Goal: Information Seeking & Learning: Learn about a topic

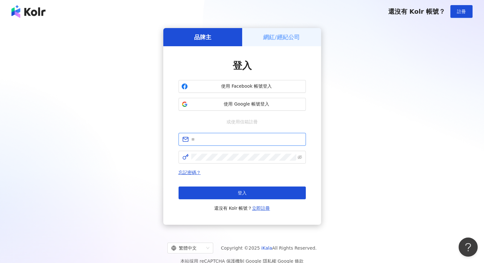
click at [230, 137] on input "text" at bounding box center [246, 139] width 111 height 7
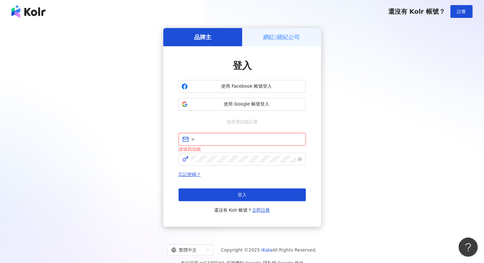
type input "**********"
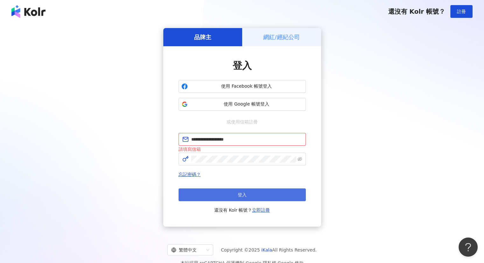
click at [251, 194] on button "登入" at bounding box center [242, 194] width 127 height 13
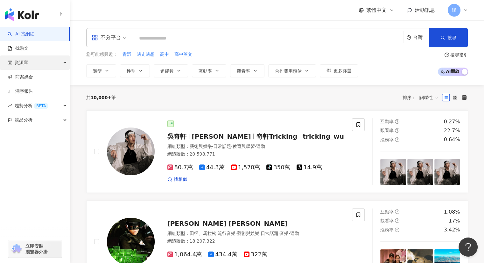
click at [28, 62] on div "資源庫" at bounding box center [35, 62] width 70 height 14
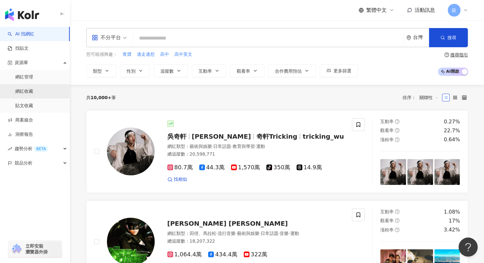
click at [31, 92] on link "網紅收藏" at bounding box center [24, 91] width 18 height 6
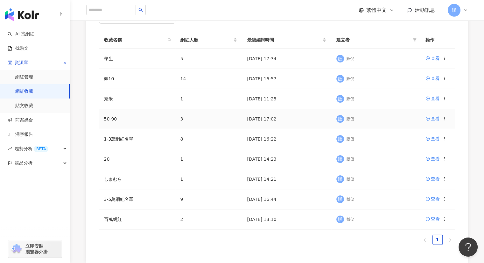
scroll to position [95, 0]
click at [434, 56] on div "查看" at bounding box center [435, 57] width 9 height 7
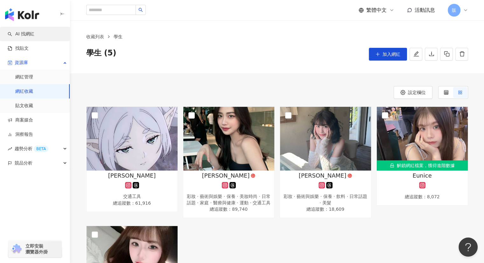
click at [31, 35] on link "AI 找網紅" at bounding box center [21, 34] width 27 height 6
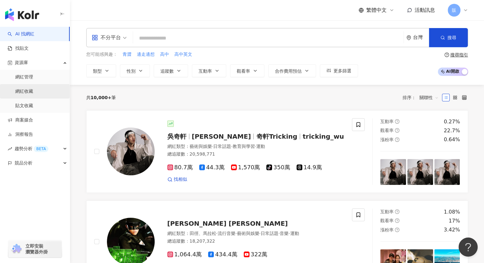
drag, startPoint x: 29, startPoint y: 81, endPoint x: 32, endPoint y: 89, distance: 9.2
click at [29, 80] on link "網紅管理" at bounding box center [24, 77] width 18 height 6
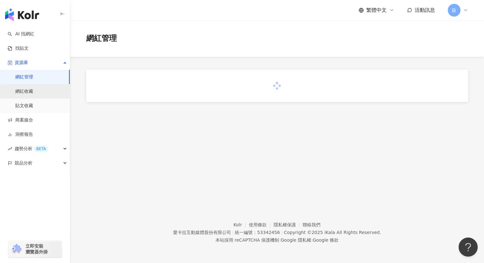
click at [27, 89] on link "網紅收藏" at bounding box center [24, 91] width 18 height 6
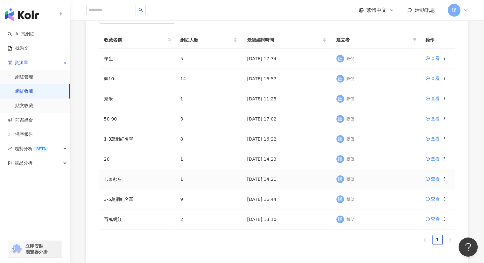
scroll to position [95, 0]
click at [435, 78] on div "查看" at bounding box center [435, 77] width 9 height 7
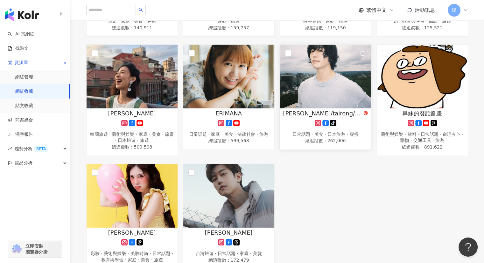
click at [342, 76] on img at bounding box center [325, 77] width 91 height 64
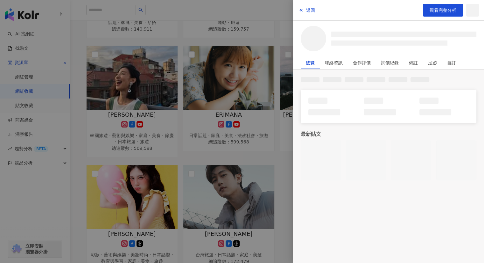
scroll to position [299, 0]
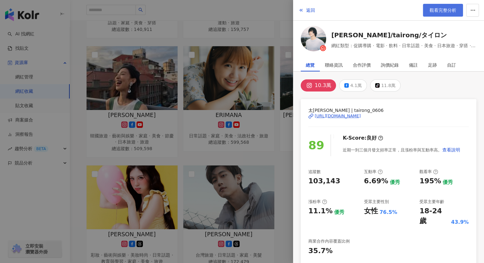
click at [434, 12] on span "觀看完整分析" at bounding box center [443, 10] width 27 height 5
click at [277, 11] on div at bounding box center [242, 131] width 484 height 263
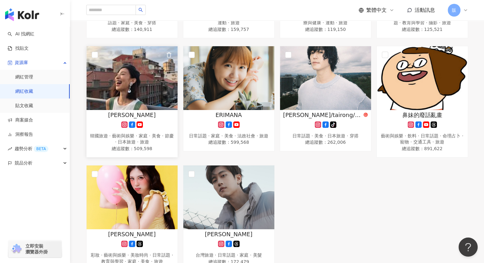
click at [119, 90] on img at bounding box center [132, 78] width 91 height 64
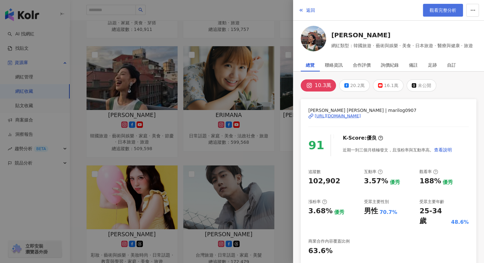
click at [430, 12] on span "觀看完整分析" at bounding box center [443, 10] width 27 height 5
drag, startPoint x: 74, startPoint y: 147, endPoint x: 81, endPoint y: 147, distance: 7.0
click at [74, 147] on div at bounding box center [242, 131] width 484 height 263
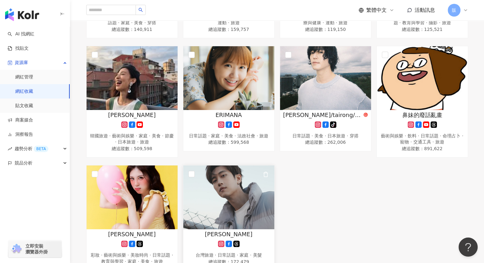
click at [232, 183] on img at bounding box center [228, 197] width 91 height 64
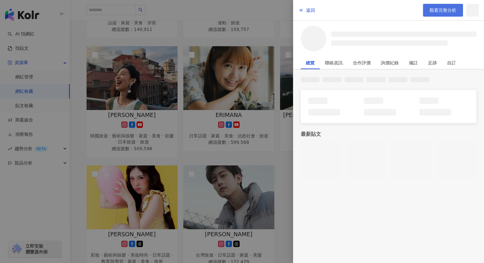
click at [443, 8] on span "觀看完整分析" at bounding box center [443, 10] width 27 height 5
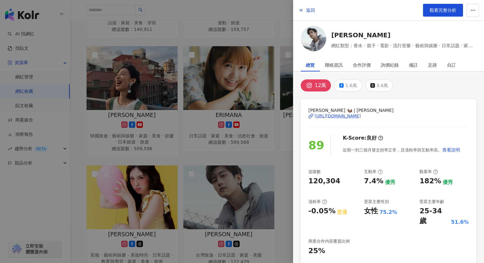
click at [258, 7] on div at bounding box center [242, 131] width 484 height 263
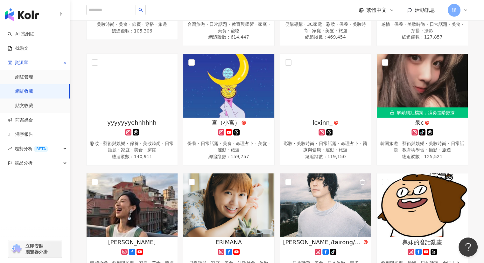
scroll to position [172, 0]
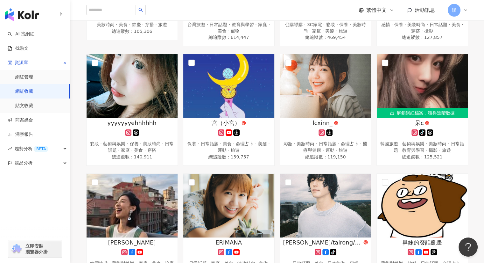
click at [25, 92] on link "網紅收藏" at bounding box center [24, 91] width 18 height 6
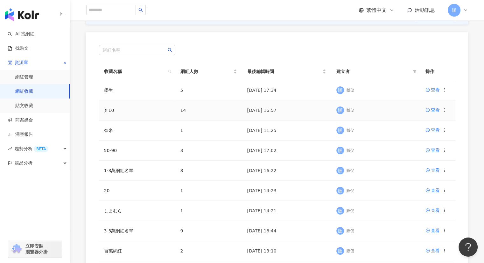
scroll to position [63, 0]
click at [436, 89] on div "查看" at bounding box center [435, 89] width 9 height 7
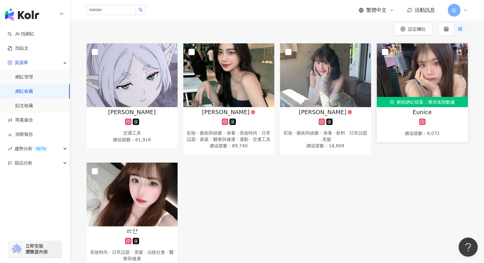
scroll to position [64, 0]
click at [333, 75] on img at bounding box center [325, 75] width 91 height 64
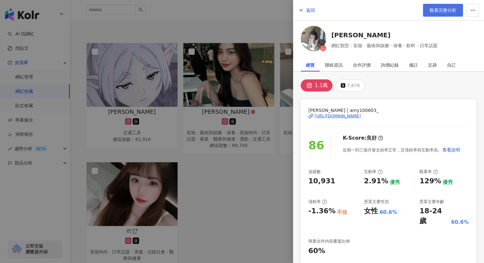
click at [442, 9] on span "觀看完整分析" at bounding box center [443, 10] width 27 height 5
click at [310, 10] on span "返回" at bounding box center [310, 10] width 9 height 5
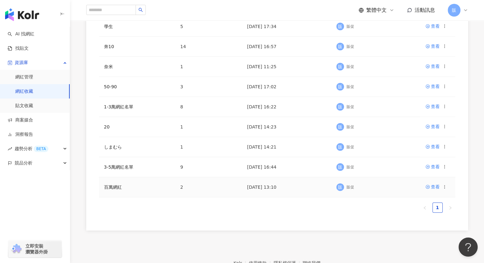
scroll to position [127, 0]
click at [435, 126] on div "查看" at bounding box center [435, 126] width 9 height 7
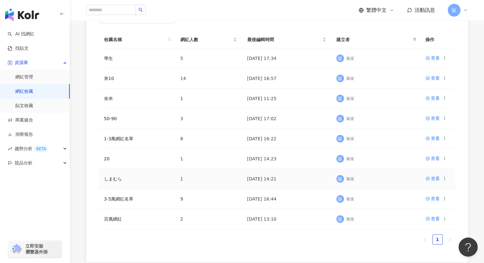
scroll to position [95, 0]
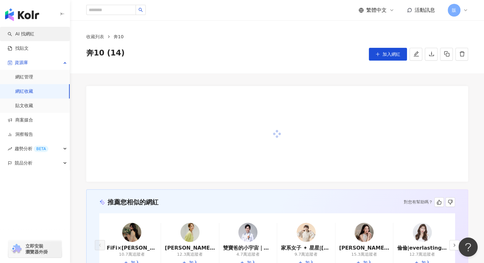
click at [26, 35] on link "AI 找網紅" at bounding box center [21, 34] width 27 height 6
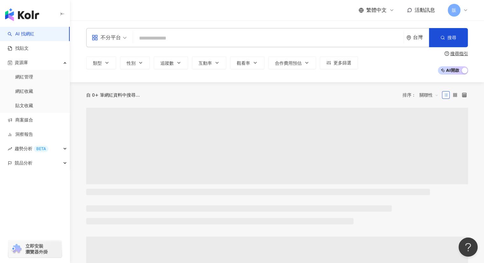
click at [159, 36] on input "search" at bounding box center [268, 38] width 265 height 12
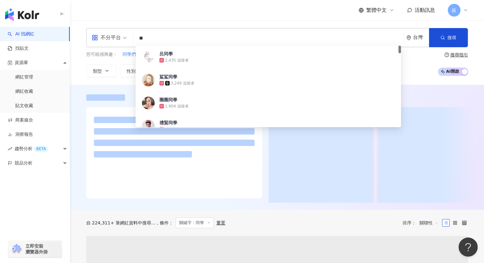
click at [244, 24] on div "不分平台 ** 台灣 搜尋 89172072-f622-4006-bdd1-c6ffc38260f0 呂同學 2,435 追蹤者 鯊鯊同學 3,249 追蹤者…" at bounding box center [277, 52] width 414 height 64
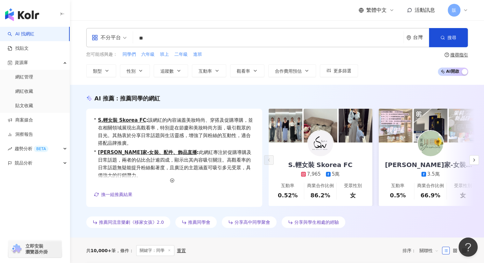
click at [156, 40] on input "**" at bounding box center [268, 38] width 265 height 12
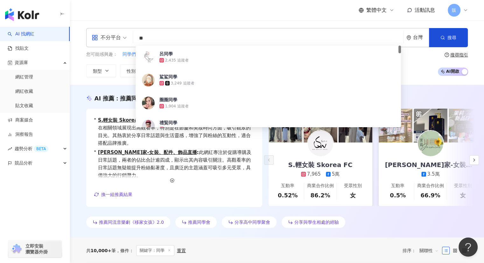
type input "*"
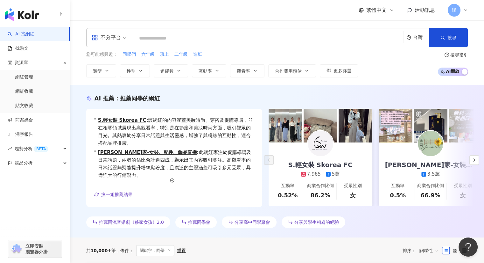
click at [169, 16] on div "繁體中文 活動訊息 販" at bounding box center [277, 10] width 382 height 20
click at [145, 70] on button "性別" at bounding box center [135, 70] width 30 height 13
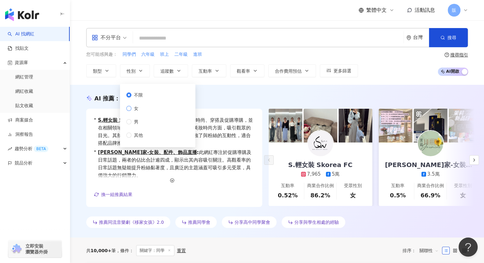
click at [140, 110] on span "女" at bounding box center [136, 108] width 10 height 7
drag, startPoint x: 243, startPoint y: 53, endPoint x: 223, endPoint y: 58, distance: 20.0
click at [243, 53] on div "您可能感興趣： 同學們 六年級 班上 二年級 進班" at bounding box center [222, 54] width 272 height 7
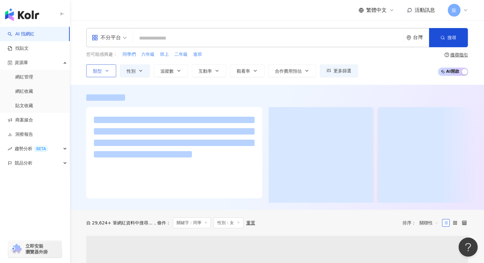
click at [105, 71] on icon "button" at bounding box center [106, 70] width 5 height 5
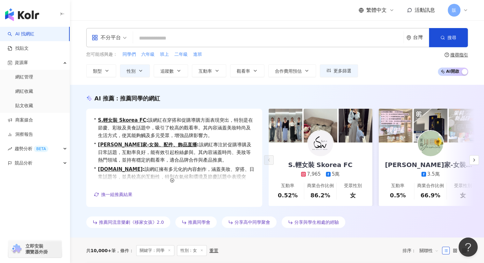
click at [239, 57] on div "您可能感興趣： 同學們 六年級 班上 二年級 進班" at bounding box center [222, 54] width 272 height 7
click at [250, 70] on button "觀看率" at bounding box center [247, 70] width 34 height 13
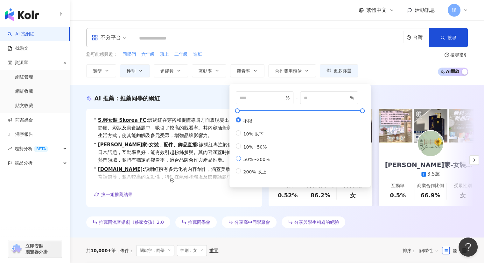
click at [254, 162] on span "50%~200%" at bounding box center [257, 159] width 32 height 5
type input "**"
type input "***"
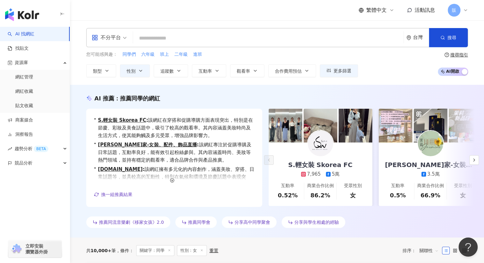
click at [267, 54] on div "您可能感興趣： 同學們 六年級 班上 二年級 進班" at bounding box center [222, 54] width 272 height 7
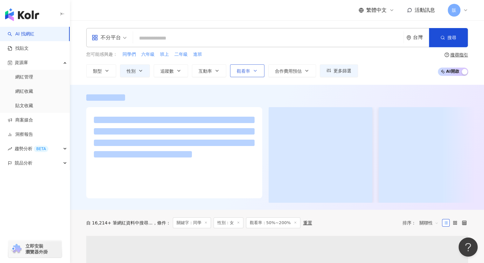
click at [251, 72] on button "觀看率" at bounding box center [247, 70] width 34 height 13
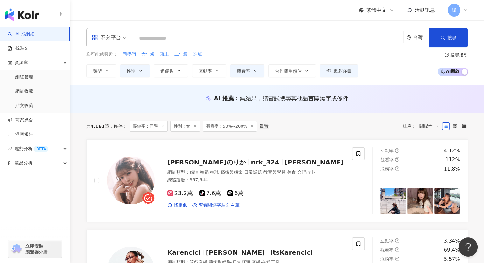
click at [263, 51] on div "您可能感興趣： 同學們 六年級 班上 二年級 進班" at bounding box center [222, 54] width 272 height 7
click at [220, 72] on button "互動率" at bounding box center [209, 70] width 34 height 13
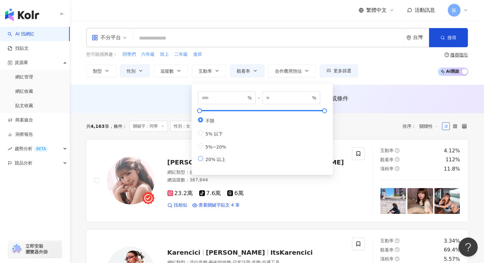
click at [214, 162] on span "20% 以上" at bounding box center [215, 159] width 25 height 5
click at [211, 149] on span "5%~20%" at bounding box center [216, 146] width 26 height 5
type input "*"
type input "**"
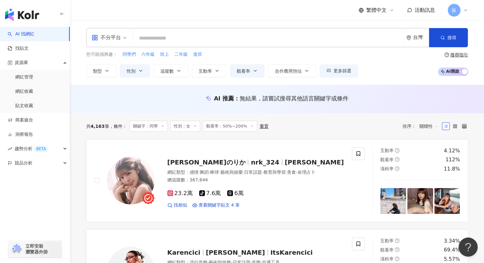
click at [275, 52] on div "您可能感興趣： 同學們 六年級 班上 二年級 進班" at bounding box center [222, 54] width 272 height 7
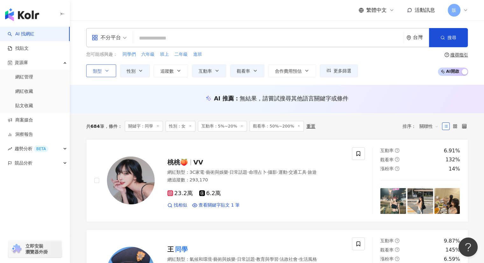
click at [112, 73] on button "類型" at bounding box center [101, 70] width 30 height 13
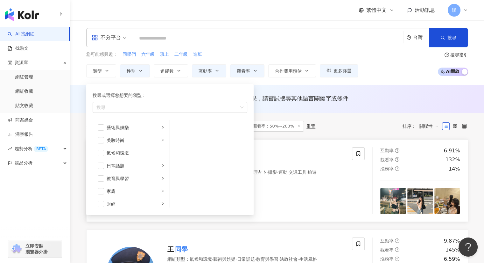
drag, startPoint x: 391, startPoint y: 81, endPoint x: 297, endPoint y: 176, distance: 133.7
click at [391, 81] on div "不分平台 台灣 搜尋 89172072-f622-4006-bdd1-c6ffc38260f0 呂同學 2,435 追蹤者 鯊鯊同學 3,249 追蹤者 圈圈…" at bounding box center [277, 52] width 414 height 64
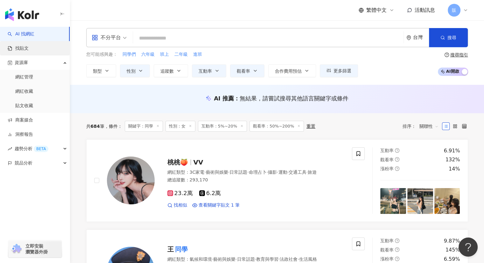
click at [23, 48] on link "找貼文" at bounding box center [18, 48] width 21 height 6
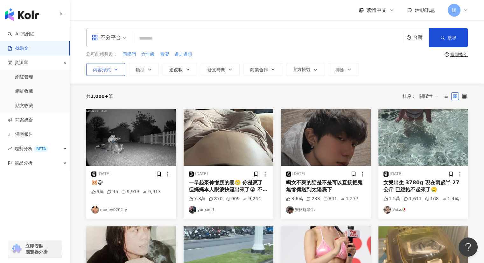
click at [121, 69] on button "內容形式" at bounding box center [105, 69] width 39 height 13
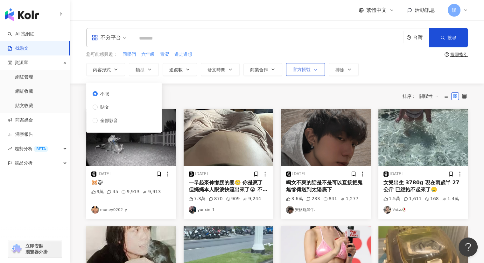
click at [309, 72] on span "官方帳號" at bounding box center [302, 69] width 18 height 5
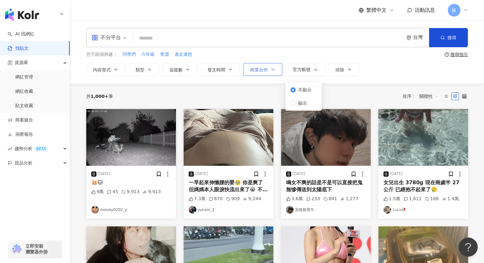
click at [269, 75] on button "商業合作" at bounding box center [263, 69] width 39 height 13
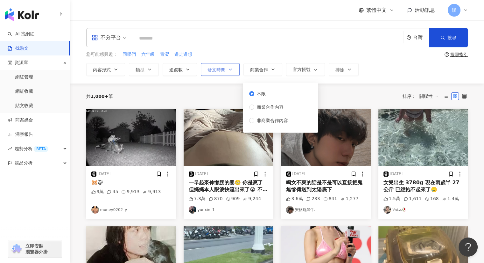
click at [216, 72] on span "發文時間" at bounding box center [217, 69] width 18 height 5
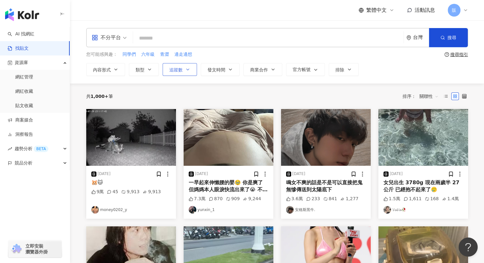
click at [170, 73] on button "追蹤數" at bounding box center [180, 69] width 34 height 13
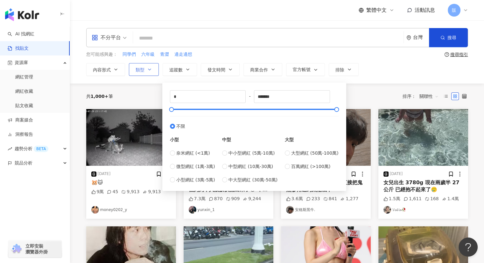
click at [136, 70] on span "類型" at bounding box center [140, 69] width 9 height 5
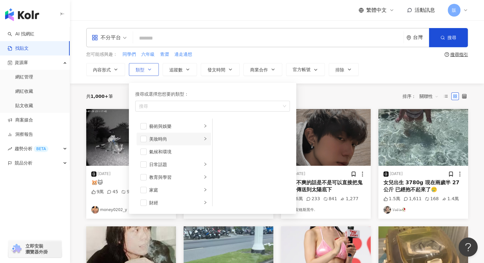
click at [155, 140] on div "美妝時尚" at bounding box center [175, 138] width 53 height 7
click at [145, 139] on span "button" at bounding box center [143, 139] width 6 height 6
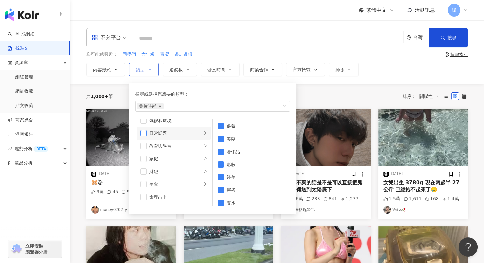
scroll to position [32, 0]
click at [144, 133] on span "button" at bounding box center [143, 133] width 6 height 6
click at [145, 139] on span "button" at bounding box center [143, 139] width 6 height 6
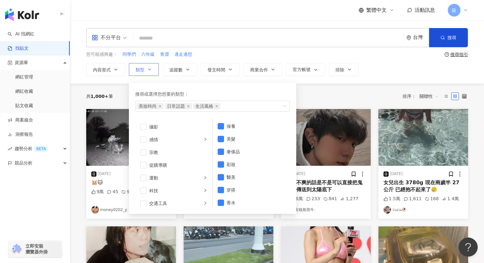
scroll to position [191, 0]
click at [145, 165] on span "button" at bounding box center [143, 164] width 6 height 6
click at [258, 52] on div "您可能感興趣： 同學們 六年級 青澀 邊走邊想" at bounding box center [264, 54] width 356 height 7
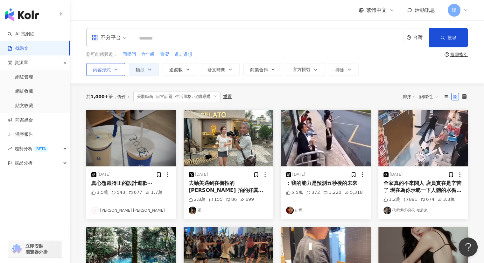
click at [116, 72] on button "內容形式" at bounding box center [105, 69] width 39 height 13
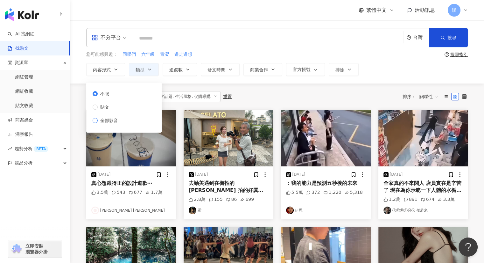
click at [105, 120] on span "全部影音" at bounding box center [109, 120] width 23 height 7
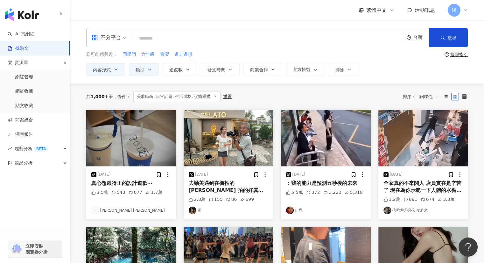
click at [243, 51] on div "您可能感興趣： 同學們 六年級 青澀 邊走邊想" at bounding box center [264, 54] width 356 height 7
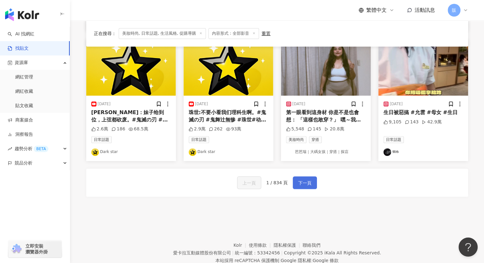
click at [311, 179] on button "下一頁" at bounding box center [305, 182] width 24 height 13
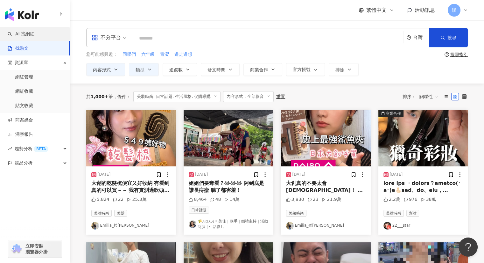
click at [20, 32] on link "AI 找網紅" at bounding box center [21, 34] width 27 height 6
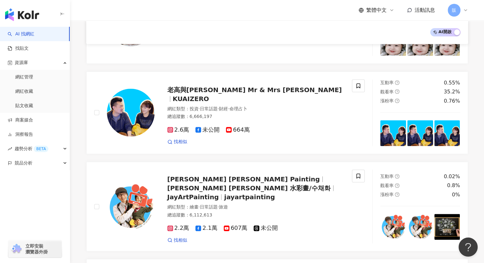
scroll to position [668, 0]
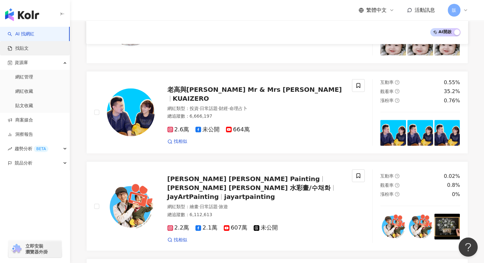
click at [24, 47] on link "找貼文" at bounding box center [18, 48] width 21 height 6
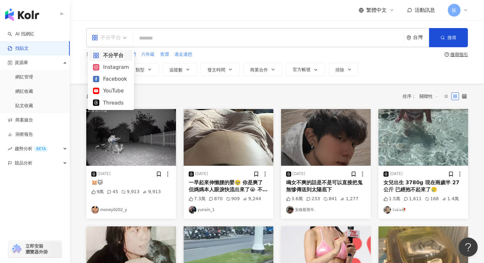
click at [120, 41] on div "不分平台" at bounding box center [106, 37] width 29 height 10
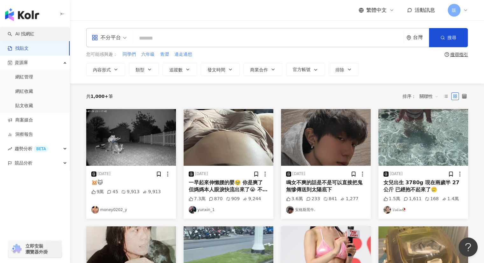
click at [21, 37] on link "AI 找網紅" at bounding box center [21, 34] width 27 height 6
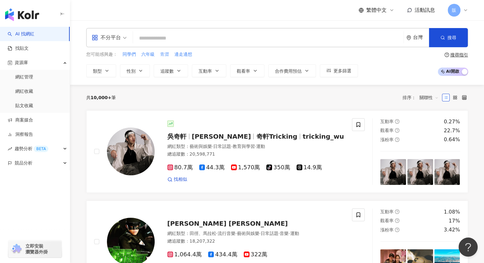
click at [163, 53] on span "青澀" at bounding box center [164, 54] width 9 height 6
type input "**"
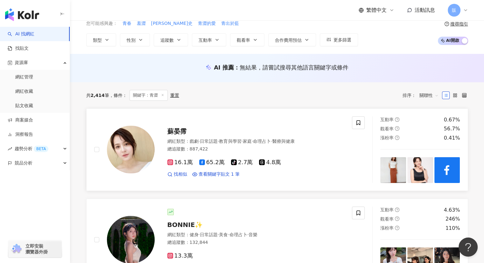
scroll to position [31, 0]
click at [179, 130] on span "蘇晏霈" at bounding box center [176, 131] width 19 height 8
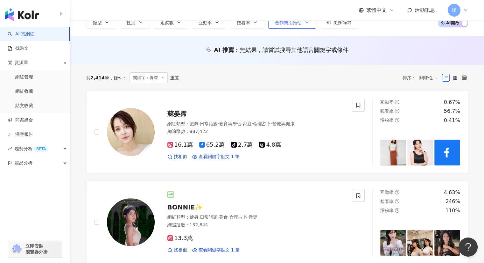
scroll to position [0, 0]
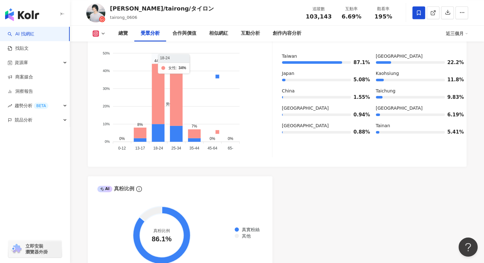
scroll to position [622, 0]
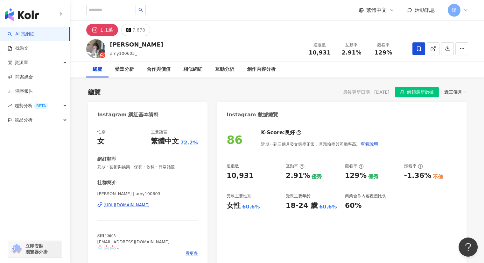
click at [150, 206] on div "https://www.instagram.com/amy100603_/" at bounding box center [127, 205] width 46 height 6
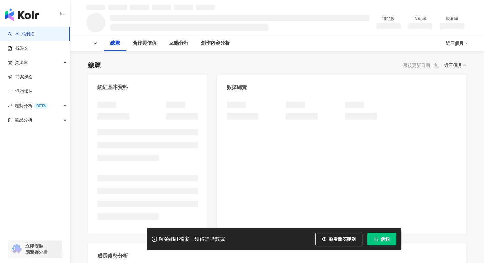
scroll to position [145, 0]
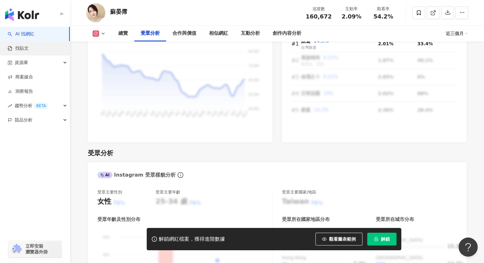
scroll to position [568, 0]
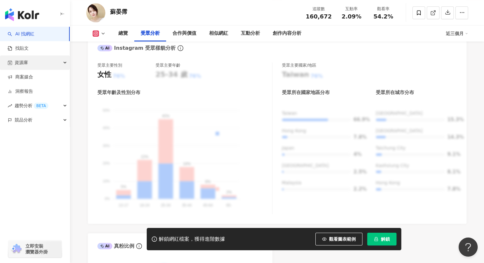
click at [21, 62] on span "資源庫" at bounding box center [21, 62] width 13 height 14
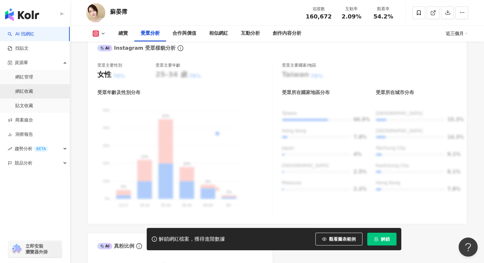
click at [25, 92] on link "網紅收藏" at bounding box center [24, 91] width 18 height 6
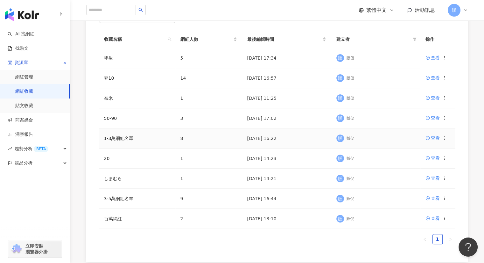
scroll to position [95, 0]
click at [435, 76] on div "查看" at bounding box center [435, 77] width 9 height 7
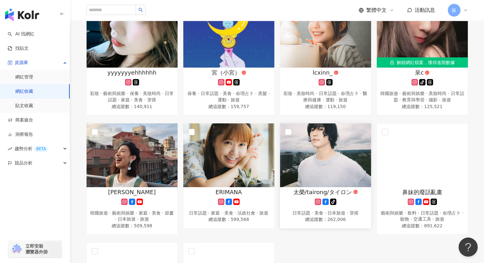
scroll to position [223, 0]
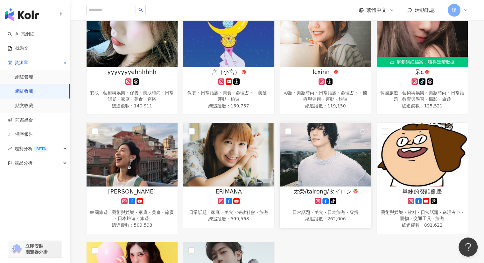
click at [327, 151] on img at bounding box center [325, 155] width 91 height 64
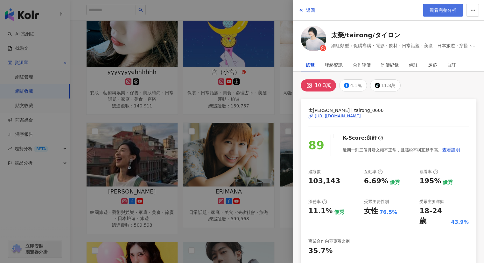
click at [427, 6] on link "觀看完整分析" at bounding box center [443, 10] width 40 height 13
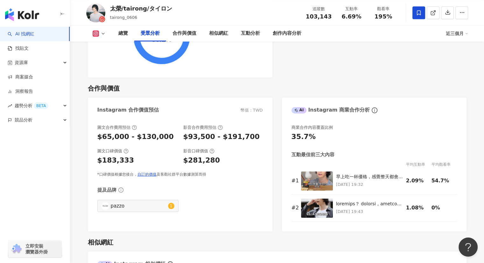
scroll to position [828, 0]
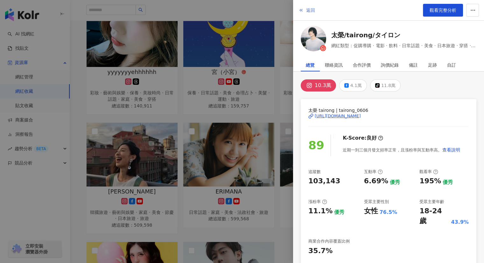
click at [313, 12] on span "返回" at bounding box center [310, 10] width 9 height 5
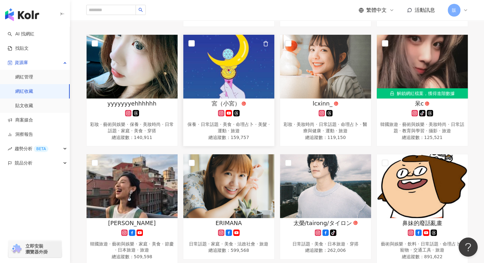
scroll to position [191, 0]
click at [232, 74] on img at bounding box center [228, 67] width 91 height 64
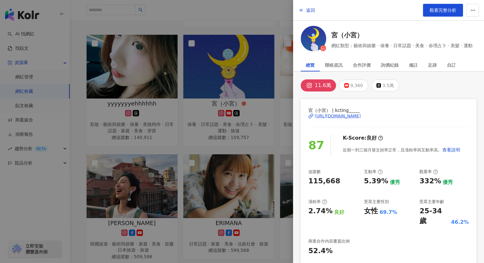
click at [202, 13] on div at bounding box center [242, 131] width 484 height 263
